Goal: Find specific page/section: Find specific page/section

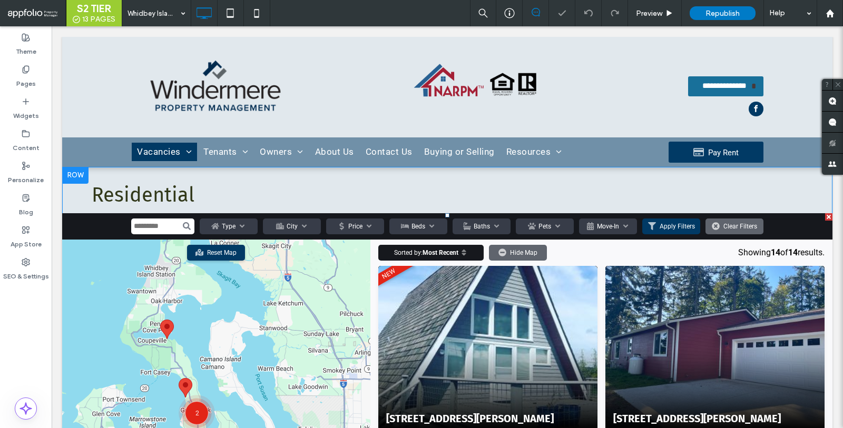
click at [428, 319] on span at bounding box center [447, 414] width 770 height 402
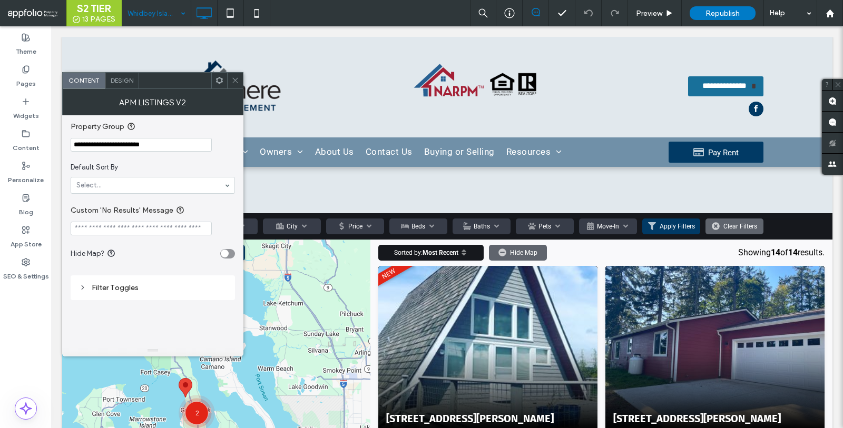
click at [153, 12] on input at bounding box center [153, 13] width 53 height 26
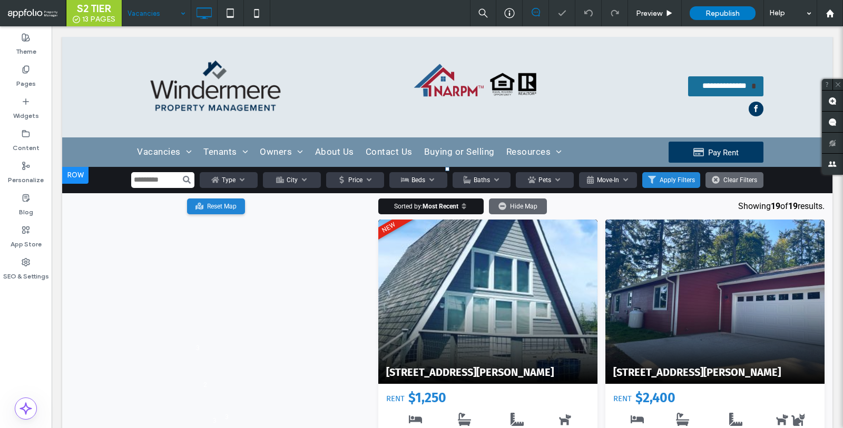
click at [260, 256] on span at bounding box center [447, 368] width 770 height 402
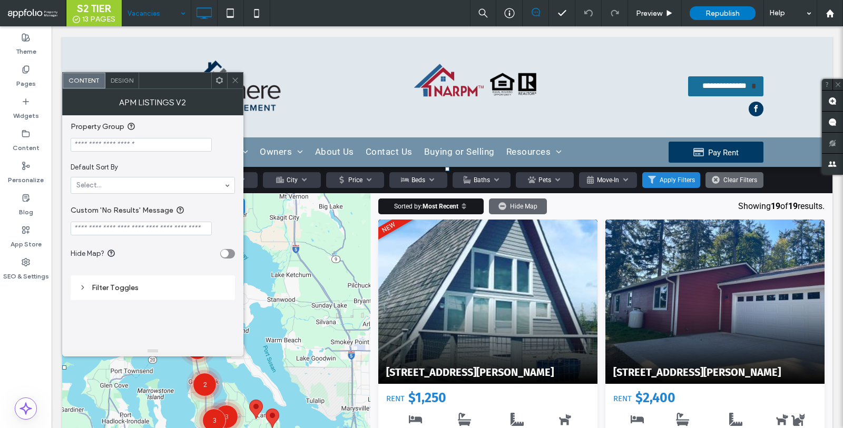
click at [237, 82] on icon at bounding box center [235, 80] width 8 height 8
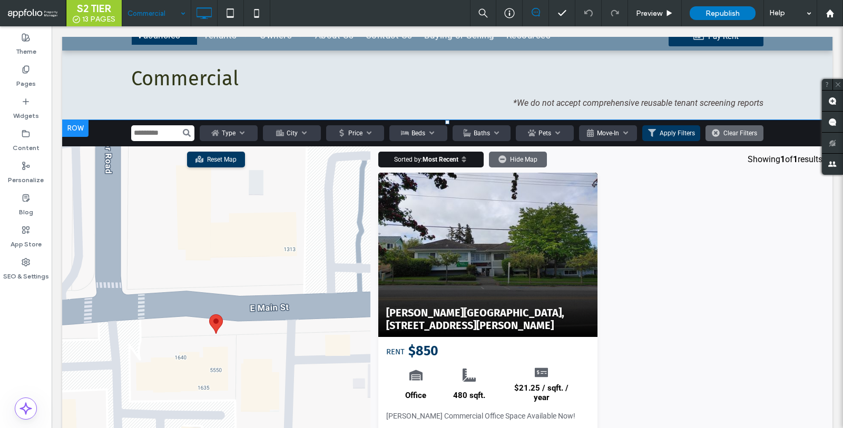
scroll to position [115, 0]
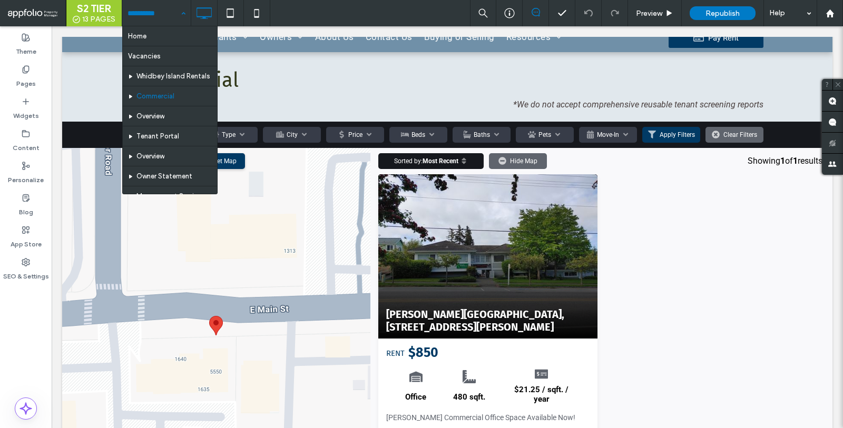
click at [159, 22] on input at bounding box center [153, 13] width 53 height 26
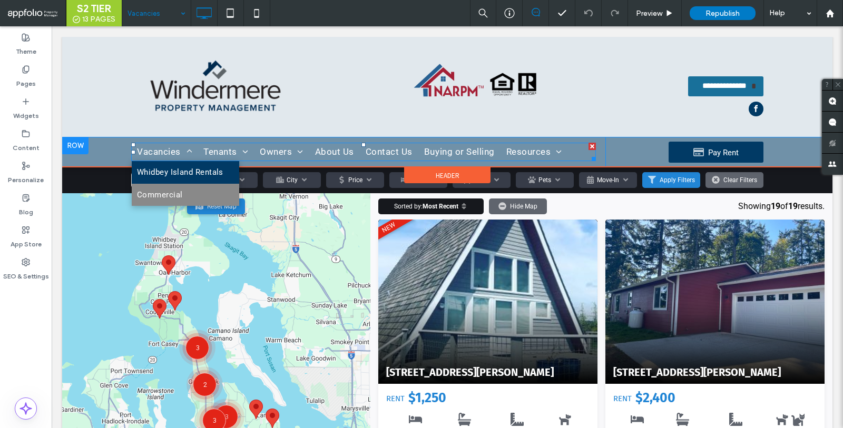
click at [179, 173] on span "Whidbey Island Rentals" at bounding box center [180, 172] width 86 height 12
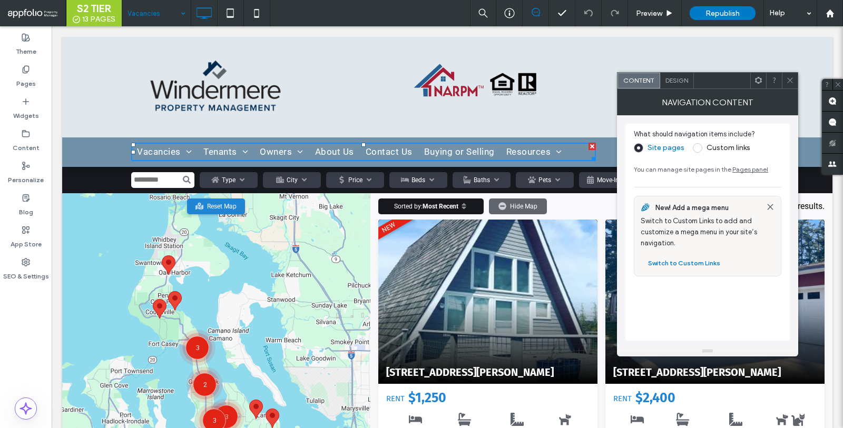
click at [787, 76] on icon at bounding box center [790, 80] width 8 height 8
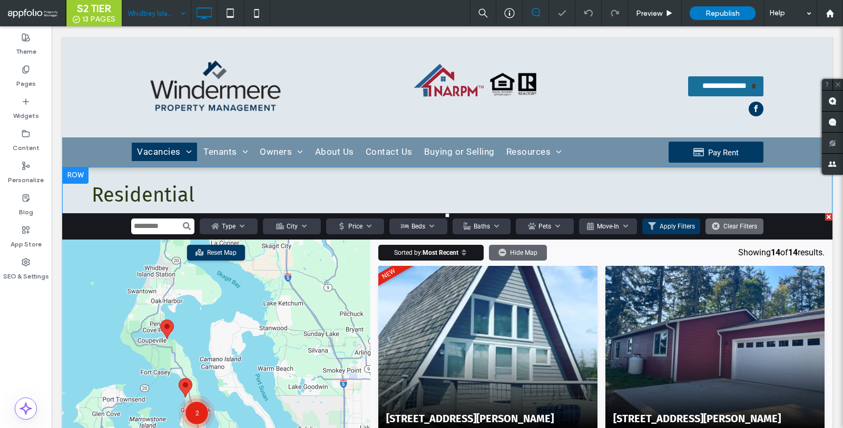
click at [303, 378] on span at bounding box center [447, 414] width 770 height 402
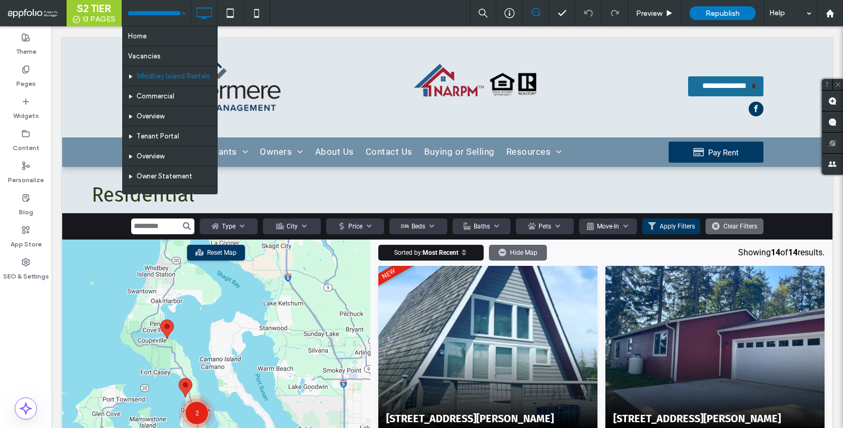
click at [25, 348] on div "Theme Pages Widgets Content Personalize Blog App Store SEO & Settings" at bounding box center [26, 227] width 52 height 402
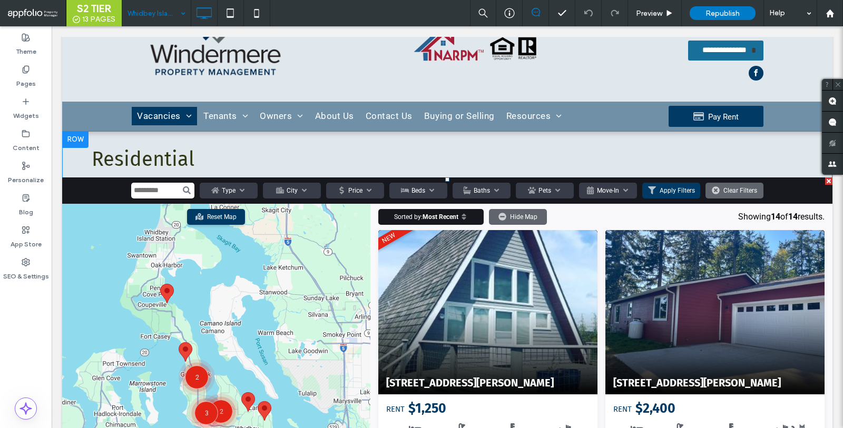
scroll to position [35, 0]
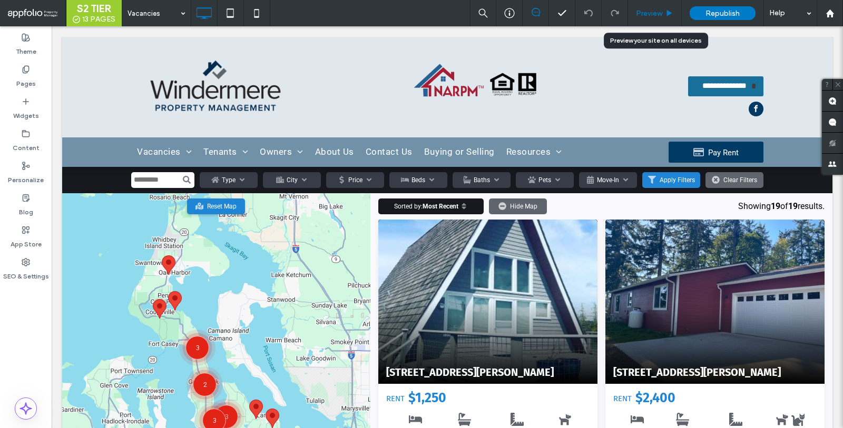
click at [655, 16] on span "Preview" at bounding box center [649, 13] width 26 height 9
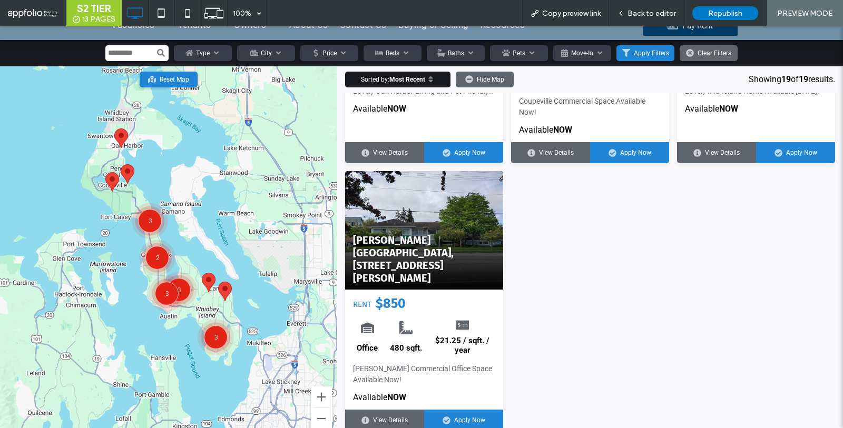
scroll to position [117, 0]
